Goal: Find contact information: Find contact information

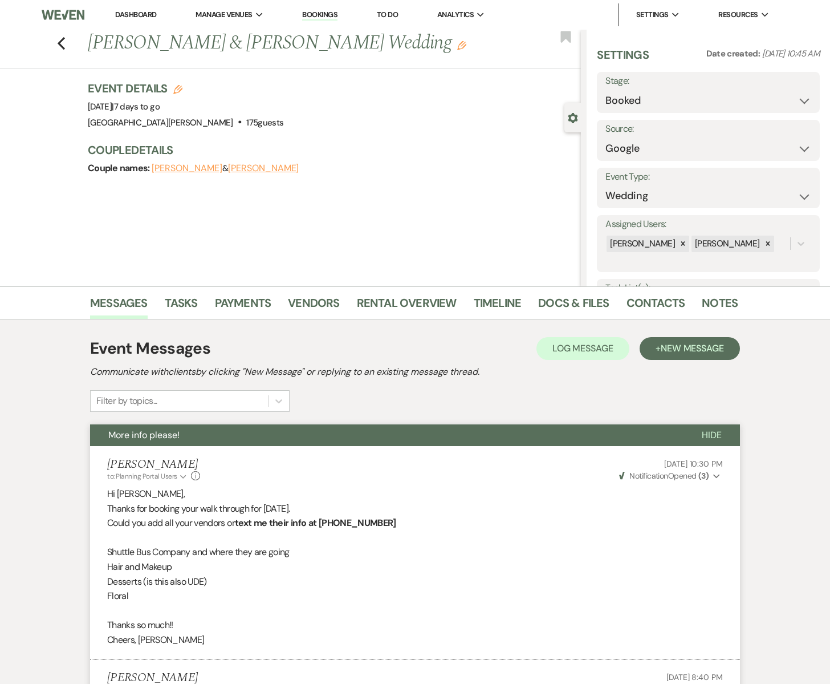
select select "6"
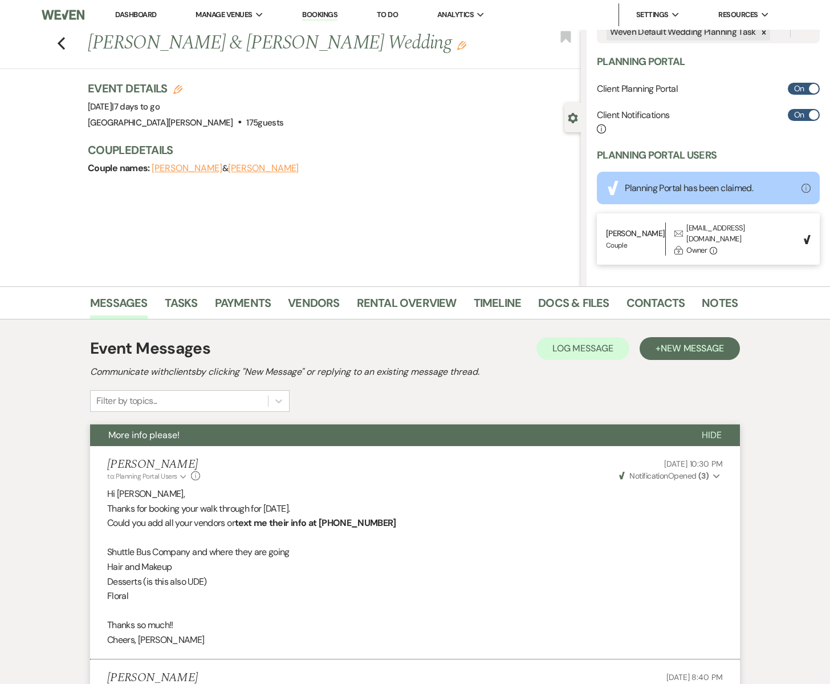
click at [63, 40] on icon "Previous" at bounding box center [61, 44] width 9 height 14
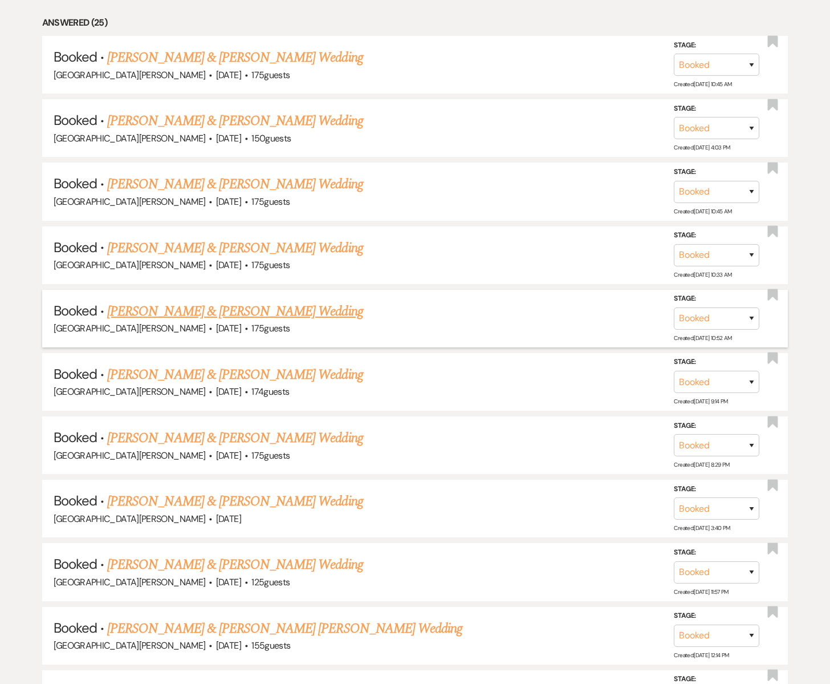
scroll to position [607, 0]
click at [161, 309] on link "[PERSON_NAME] & [PERSON_NAME] Wedding" at bounding box center [235, 311] width 256 height 21
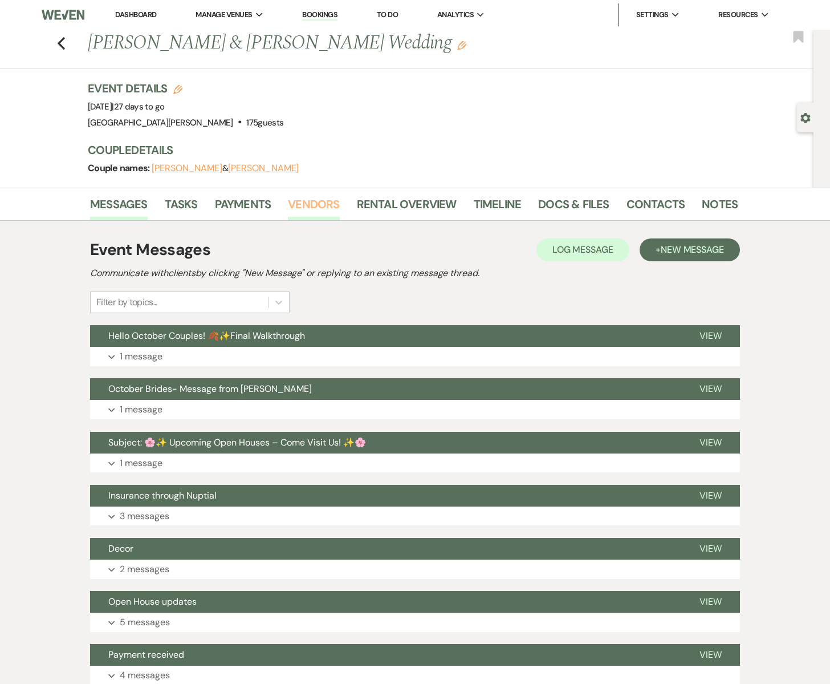
click at [316, 206] on link "Vendors" at bounding box center [313, 207] width 51 height 25
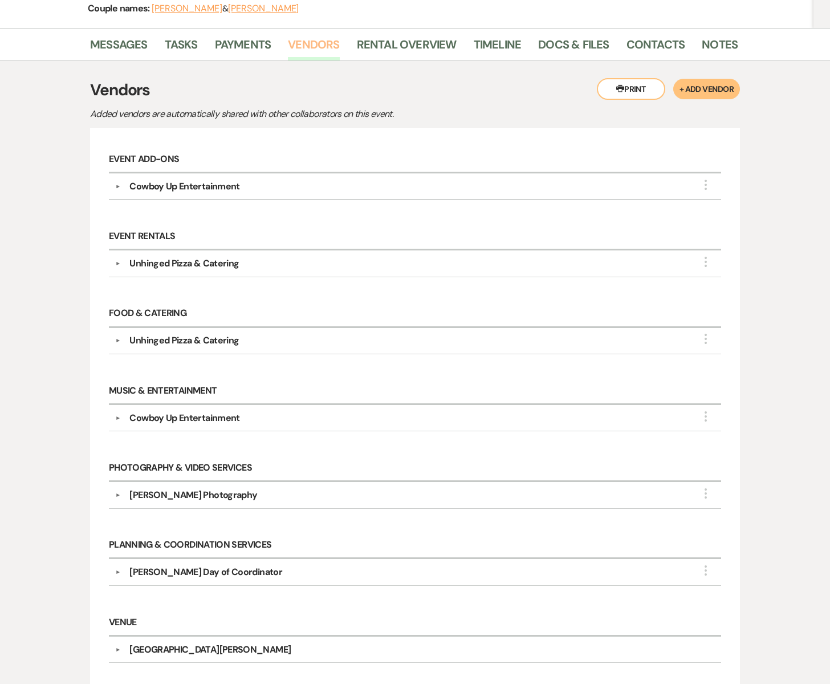
scroll to position [163, 0]
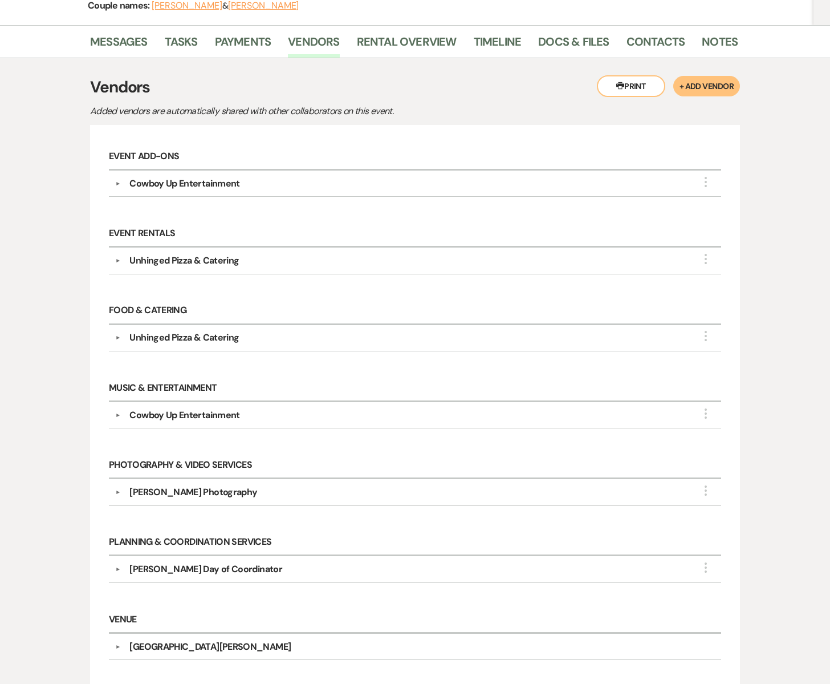
click at [202, 179] on div "Cowboy Up Entertainment" at bounding box center [184, 184] width 110 height 14
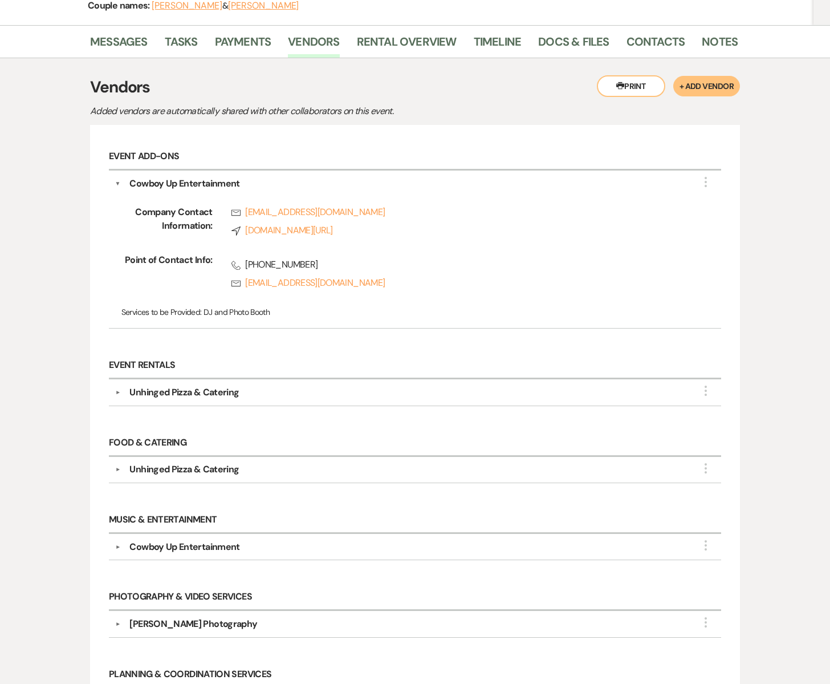
drag, startPoint x: 244, startPoint y: 262, endPoint x: 314, endPoint y: 263, distance: 69.6
click at [314, 263] on span "Phone [PHONE_NUMBER]" at bounding box center [459, 265] width 454 height 14
drag, startPoint x: 311, startPoint y: 263, endPoint x: 254, endPoint y: 264, distance: 57.6
click at [245, 262] on span "Phone [PHONE_NUMBER]" at bounding box center [459, 265] width 454 height 14
copy span "[PHONE_NUMBER]"
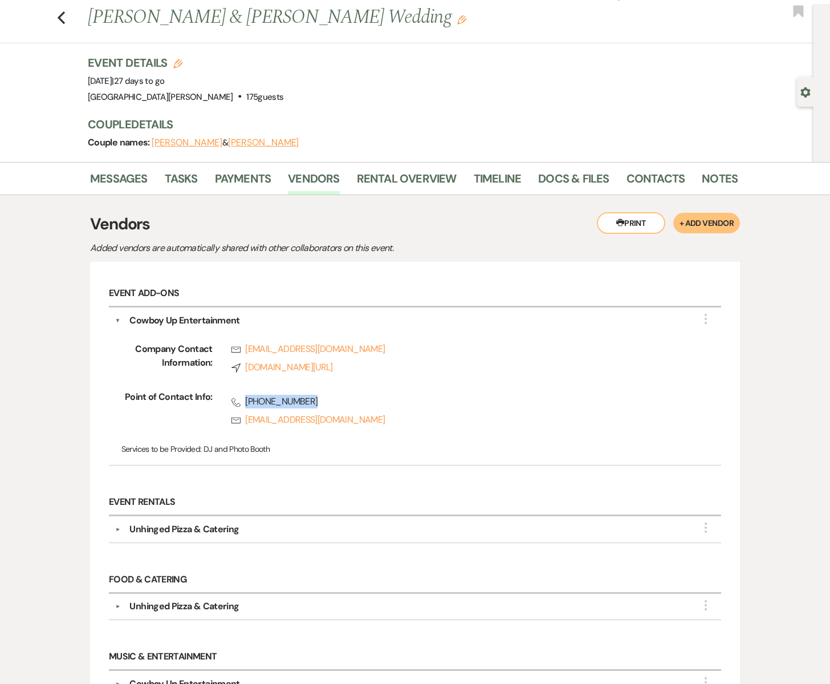
scroll to position [29, 0]
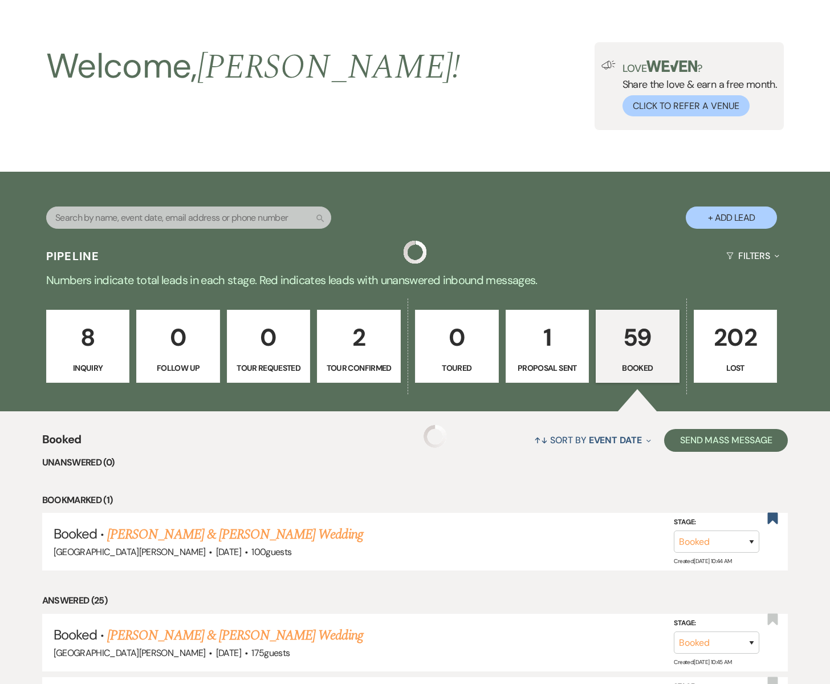
scroll to position [607, 0]
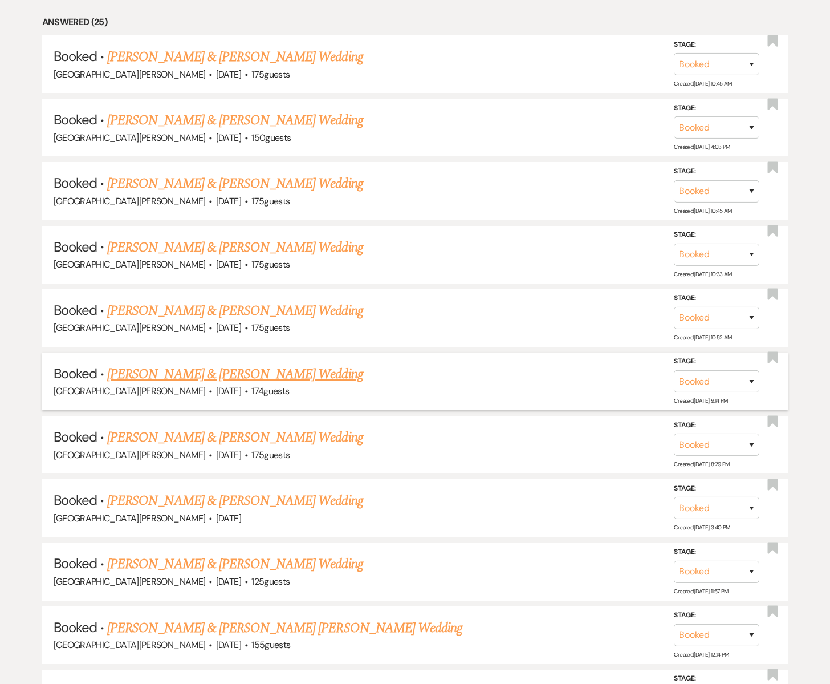
click at [151, 370] on link "[PERSON_NAME] & [PERSON_NAME] Wedding" at bounding box center [235, 374] width 256 height 21
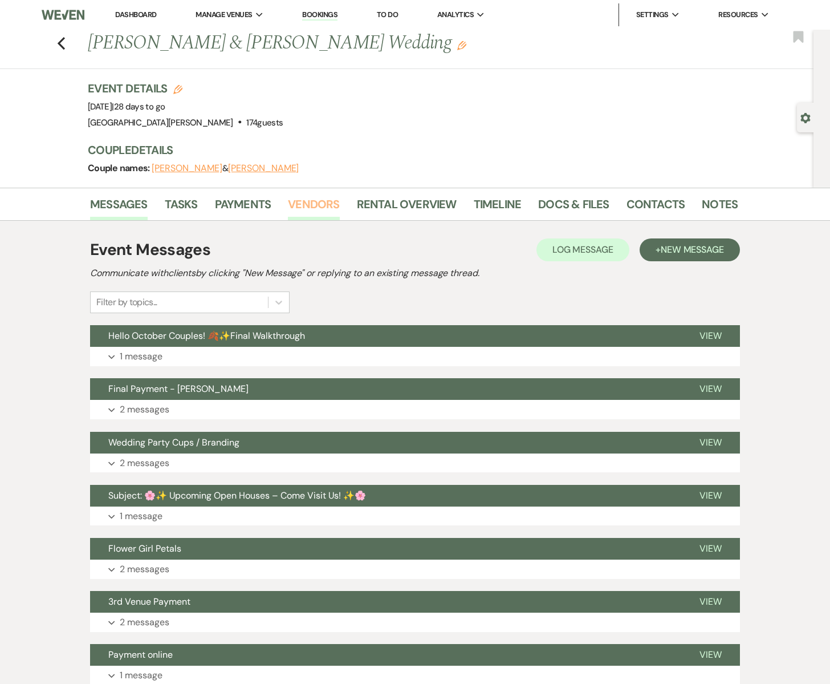
click at [316, 204] on link "Vendors" at bounding box center [313, 207] width 51 height 25
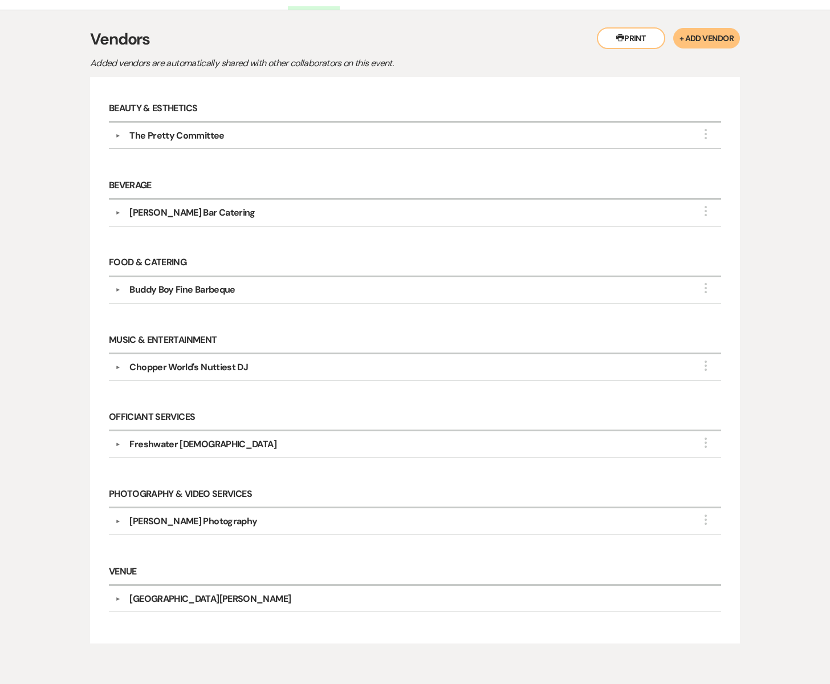
scroll to position [209, 0]
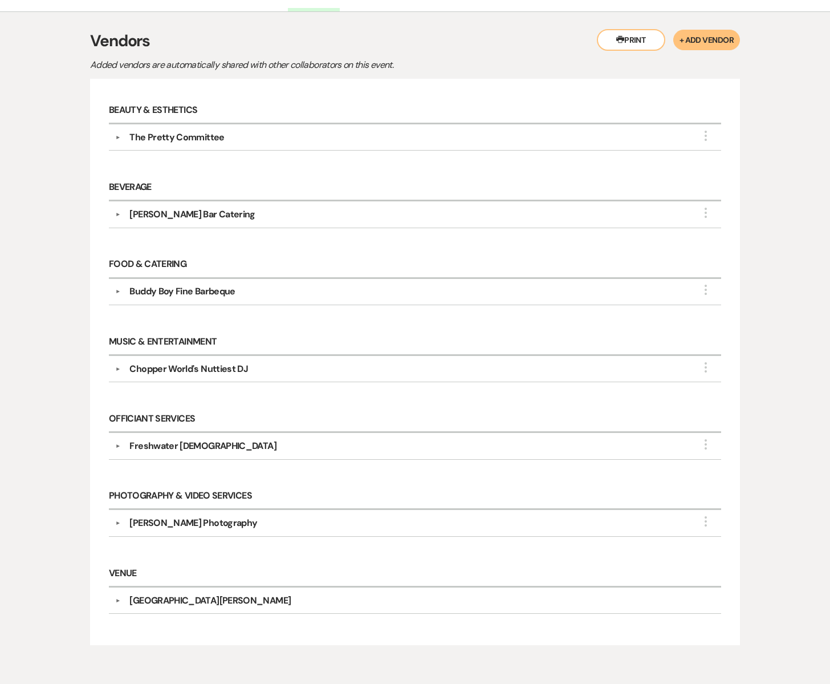
click at [189, 516] on div "[PERSON_NAME] Photography" at bounding box center [193, 523] width 128 height 14
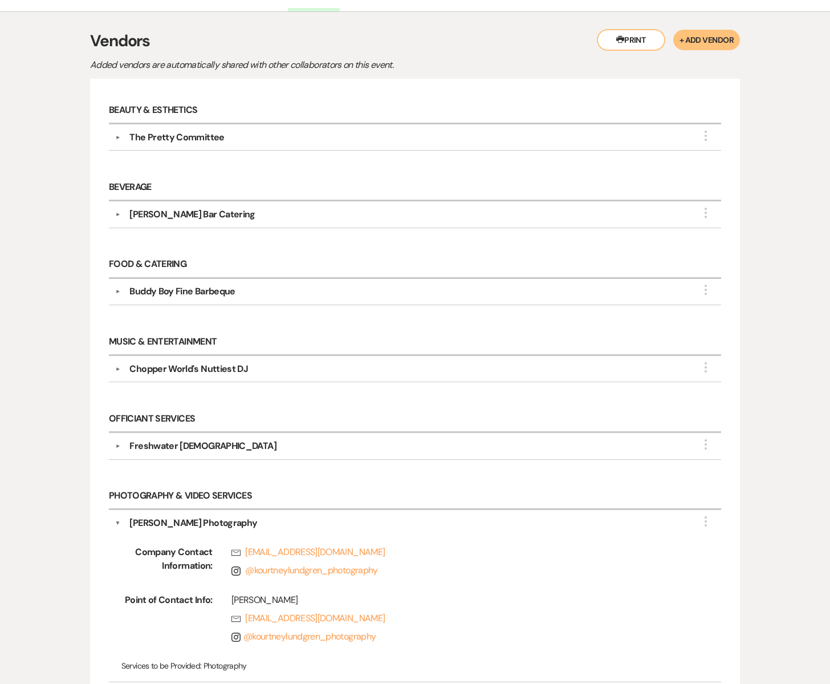
click at [206, 443] on div "Freshwater [DEMOGRAPHIC_DATA]" at bounding box center [202, 446] width 147 height 14
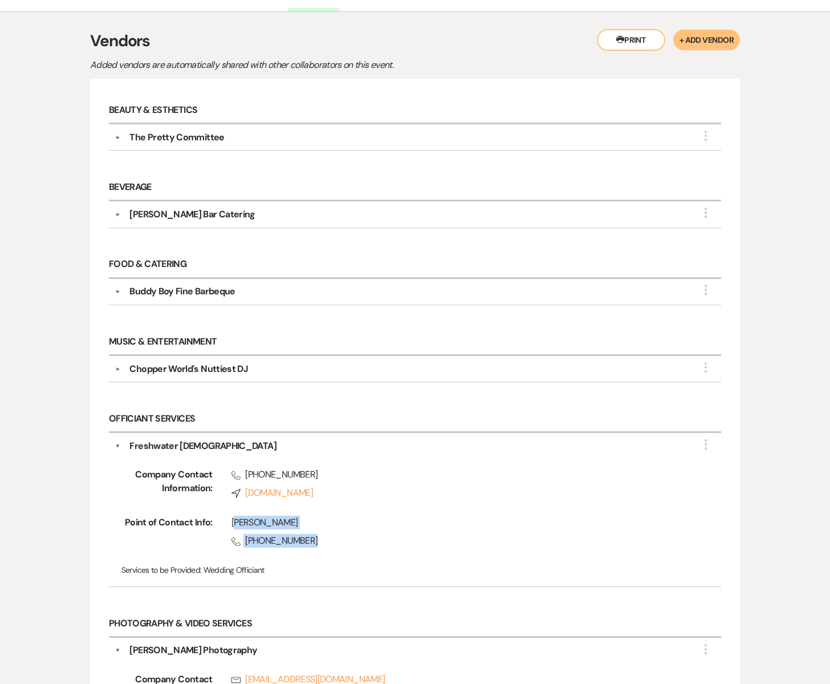
drag, startPoint x: 233, startPoint y: 518, endPoint x: 317, endPoint y: 540, distance: 86.7
click at [317, 540] on div "[PERSON_NAME] Phone [PHONE_NUMBER]" at bounding box center [449, 534] width 473 height 37
copy div "[PERSON_NAME] Phone [PHONE_NUMBER]"
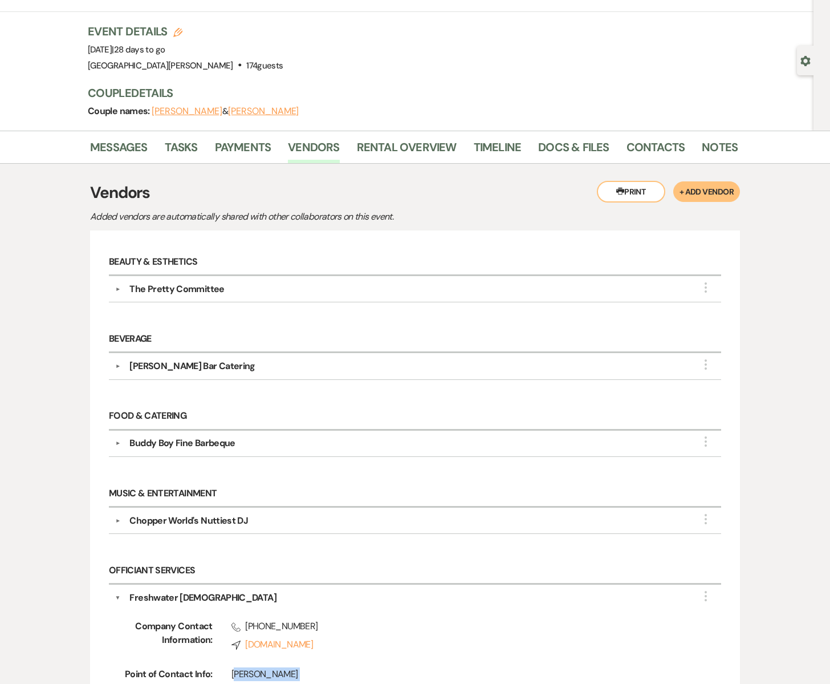
scroll to position [0, 0]
